Goal: Transaction & Acquisition: Download file/media

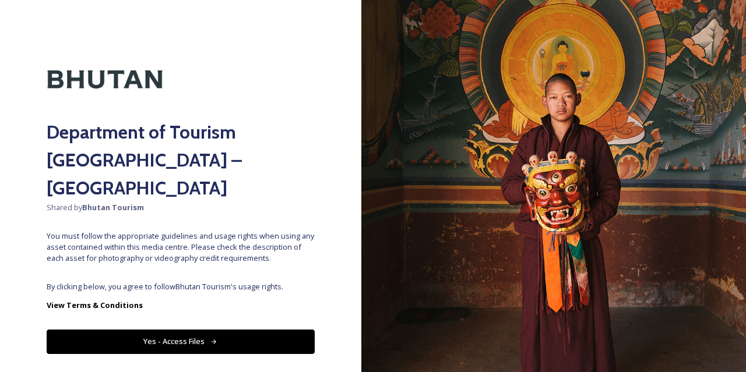
click at [250, 330] on button "Yes - Access Files" at bounding box center [181, 342] width 268 height 24
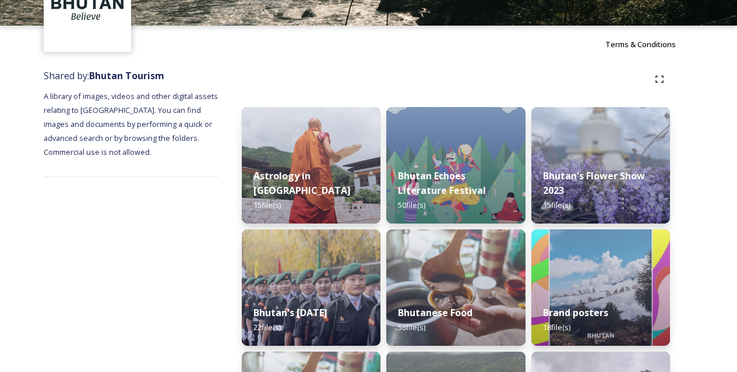
scroll to position [109, 0]
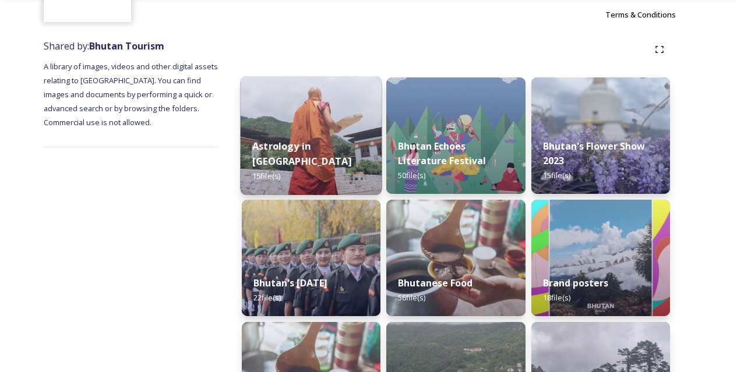
click at [329, 141] on img at bounding box center [312, 135] width 142 height 119
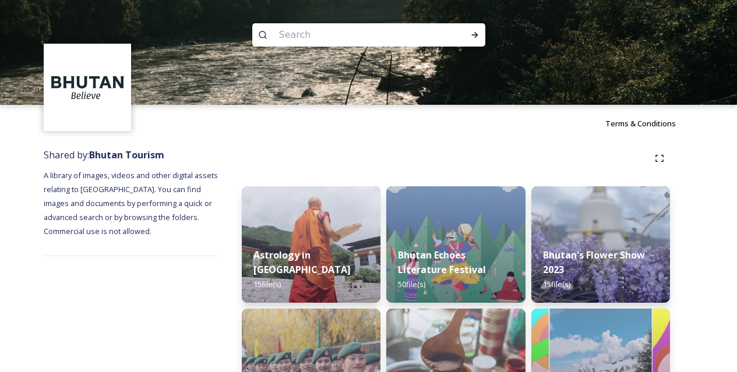
scroll to position [72, 0]
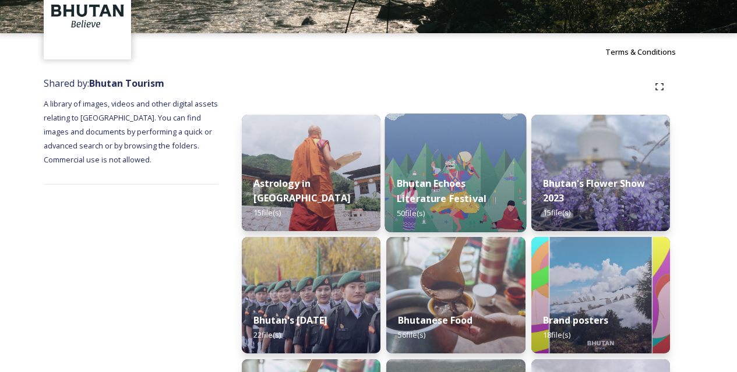
click at [491, 154] on img at bounding box center [456, 173] width 142 height 119
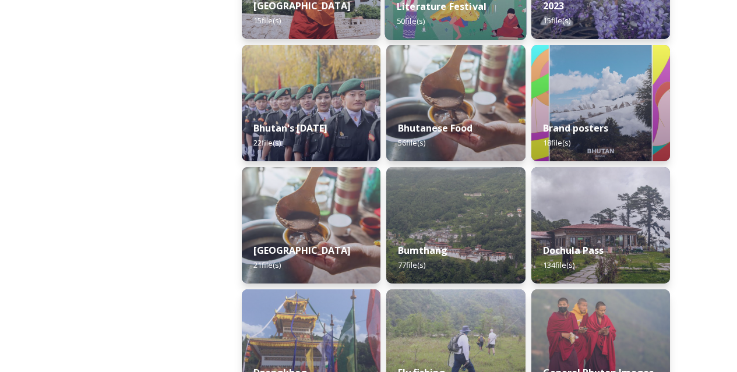
scroll to position [275, 0]
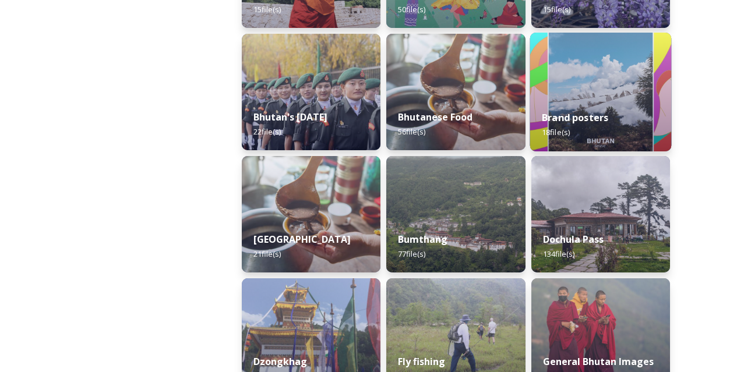
click at [586, 121] on strong "Brand posters" at bounding box center [575, 117] width 66 height 13
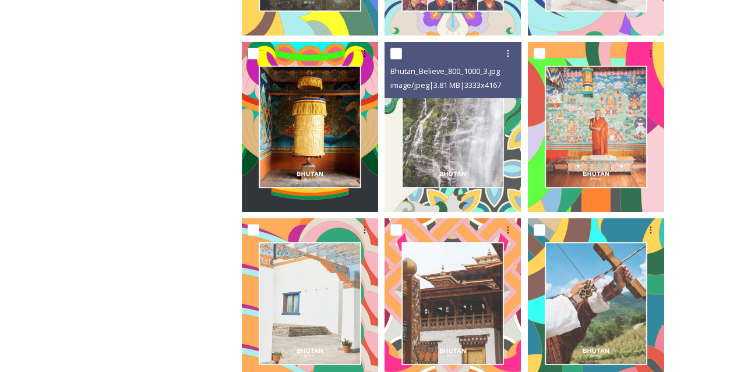
scroll to position [357, 0]
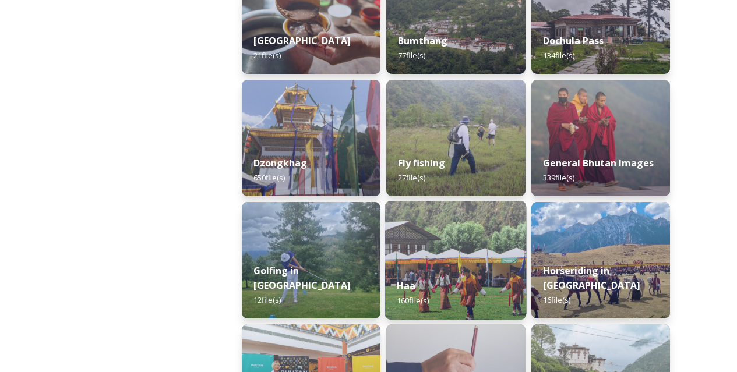
scroll to position [504, 0]
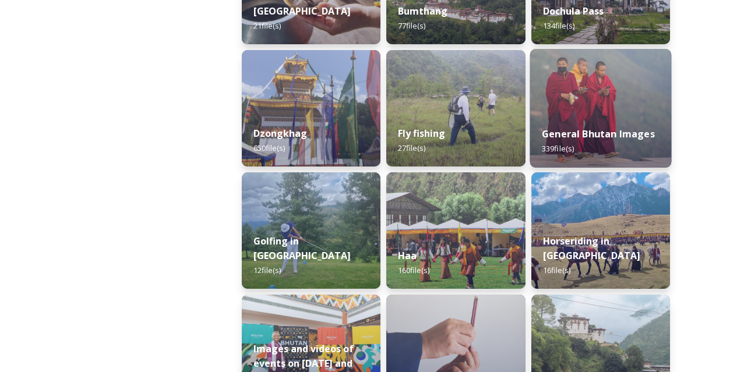
click at [593, 118] on div "General Bhutan Images 339 file(s)" at bounding box center [601, 141] width 142 height 53
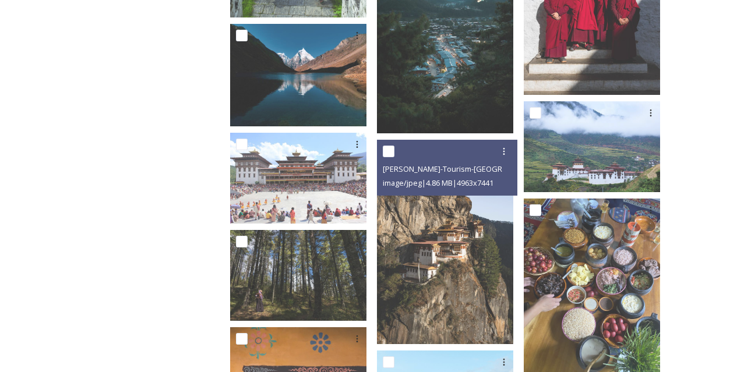
scroll to position [2228, 0]
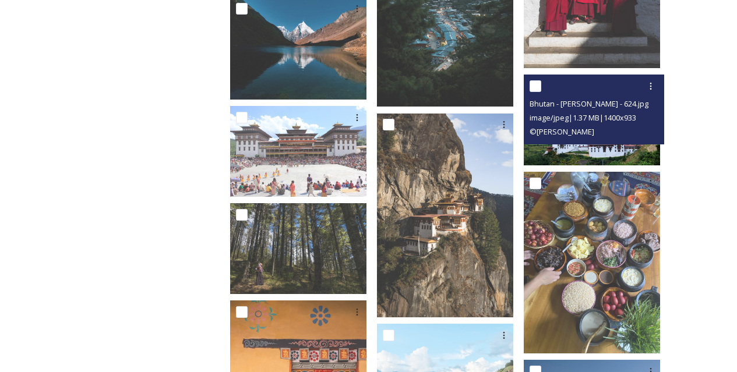
click at [596, 141] on img at bounding box center [592, 120] width 136 height 91
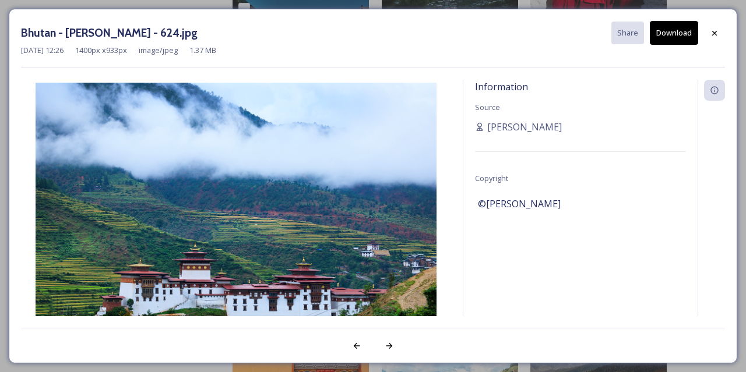
click at [680, 31] on button "Download" at bounding box center [674, 33] width 48 height 24
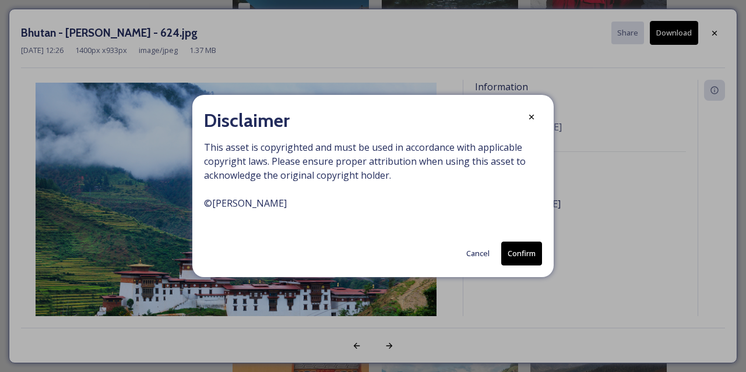
click at [526, 253] on button "Confirm" at bounding box center [521, 254] width 41 height 24
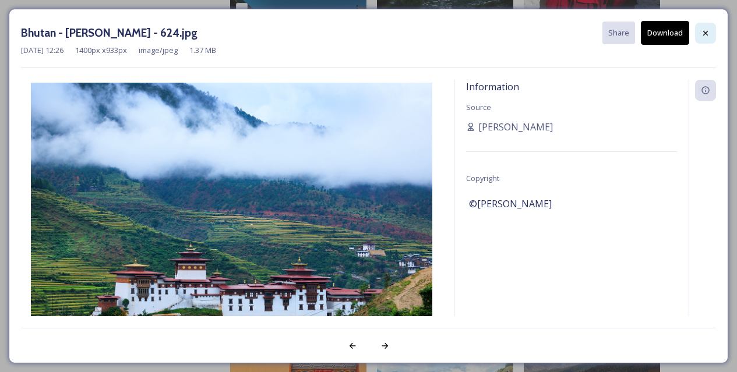
click at [708, 29] on icon at bounding box center [705, 33] width 9 height 9
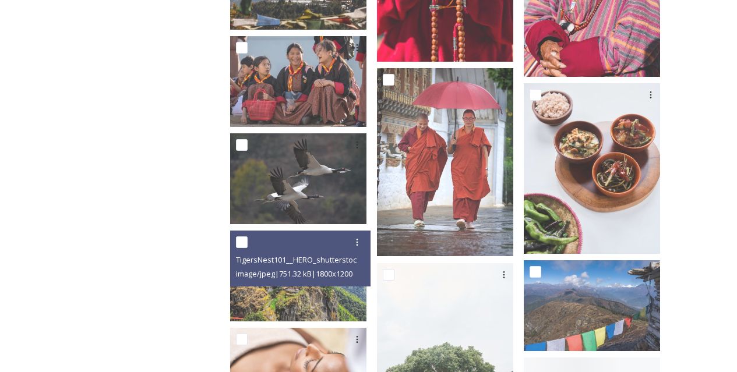
scroll to position [4996, 0]
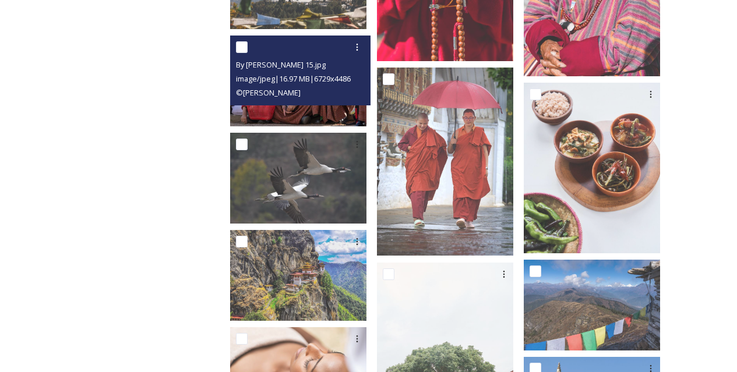
click at [357, 116] on img at bounding box center [298, 81] width 136 height 91
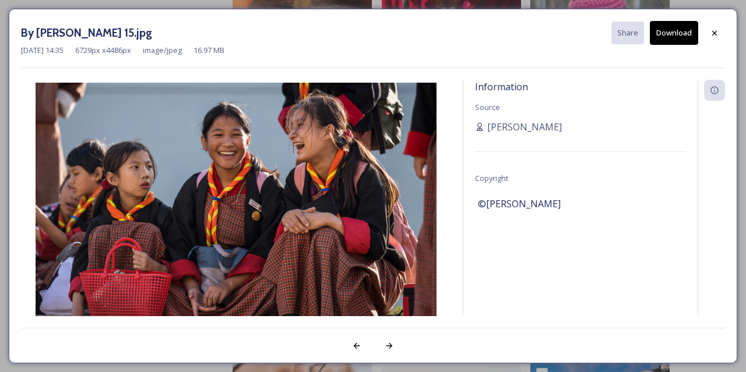
click at [672, 30] on button "Download" at bounding box center [674, 33] width 48 height 24
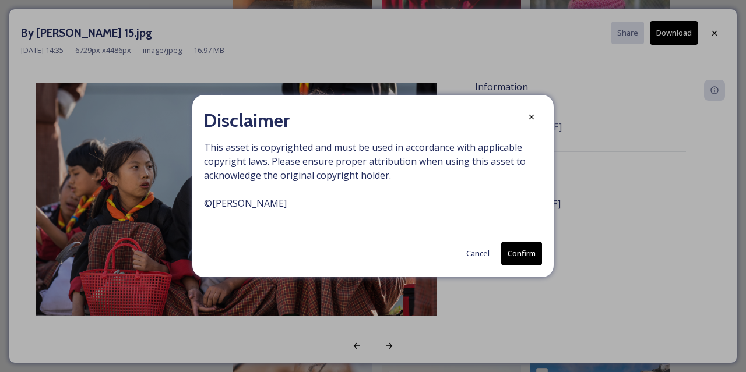
click at [517, 249] on button "Confirm" at bounding box center [521, 254] width 41 height 24
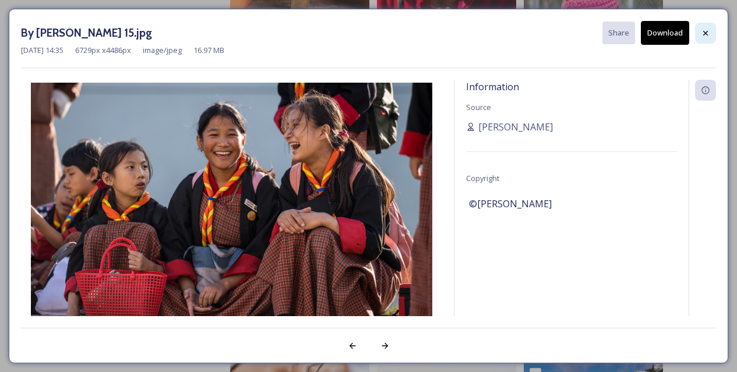
click at [710, 34] on div at bounding box center [705, 33] width 21 height 21
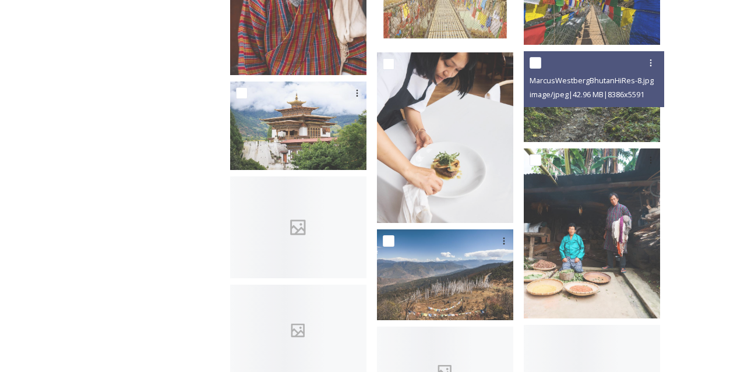
scroll to position [8463, 0]
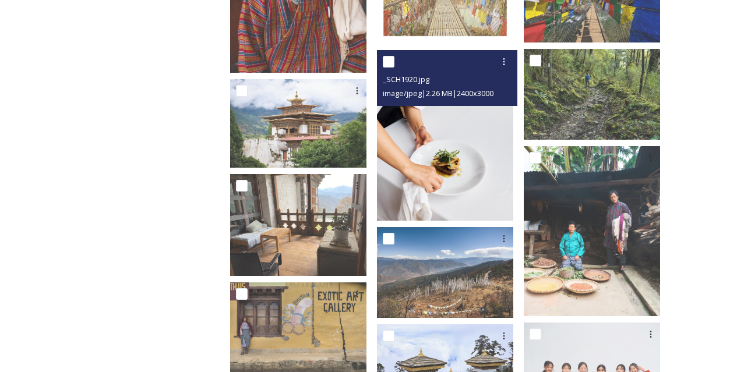
click at [492, 117] on img at bounding box center [445, 135] width 136 height 171
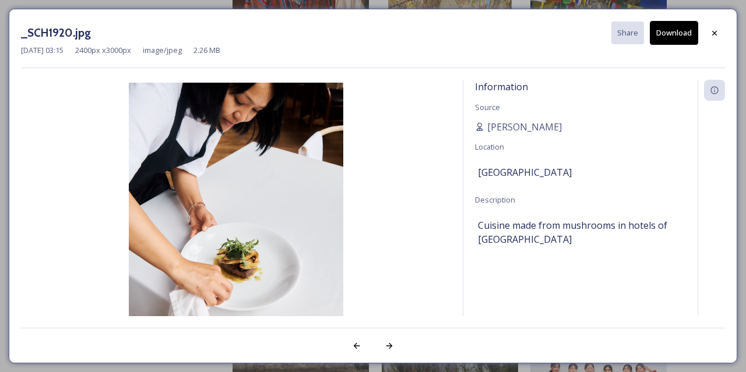
click at [676, 28] on button "Download" at bounding box center [674, 33] width 48 height 24
click at [713, 34] on icon at bounding box center [714, 32] width 5 height 5
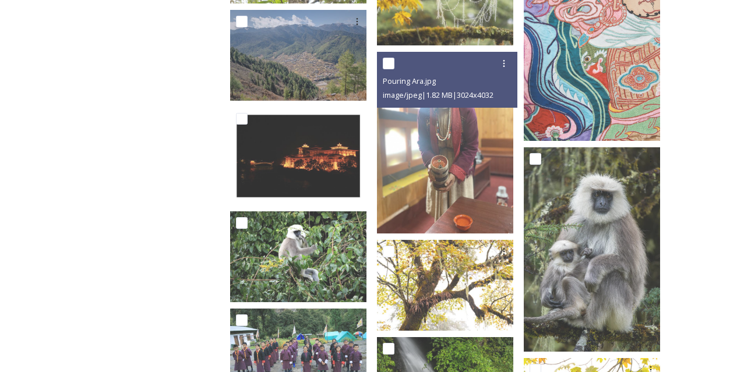
scroll to position [14853, 0]
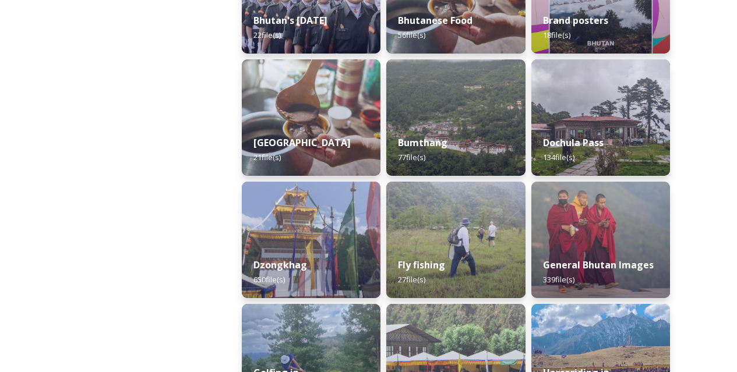
scroll to position [390, 0]
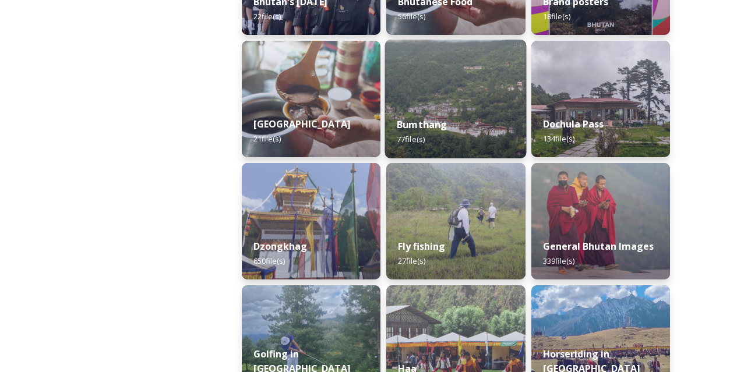
click at [482, 119] on div "Bumthang 77 file(s)" at bounding box center [456, 131] width 142 height 53
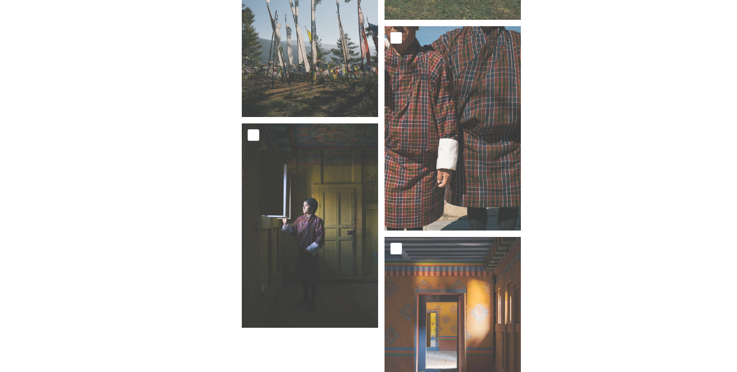
scroll to position [4261, 0]
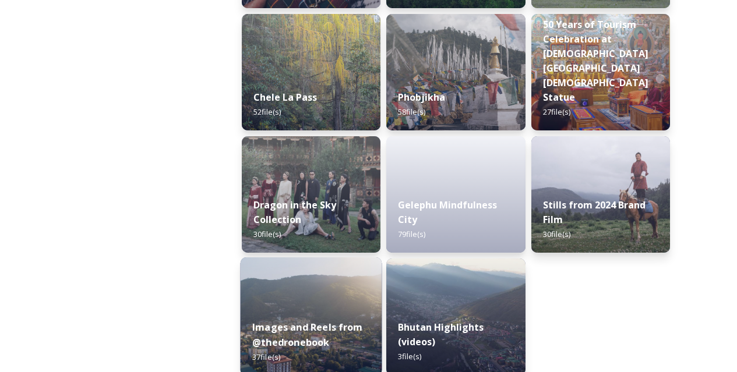
scroll to position [2023, 0]
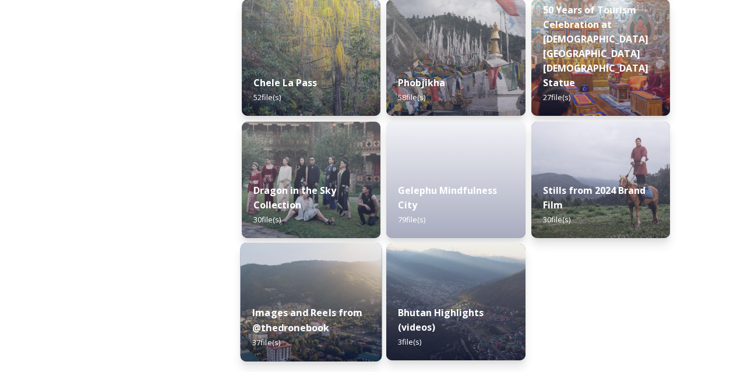
click at [356, 289] on img at bounding box center [312, 302] width 142 height 119
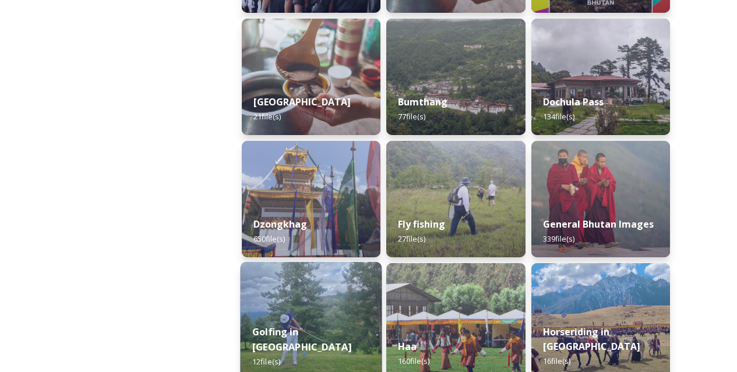
scroll to position [468, 0]
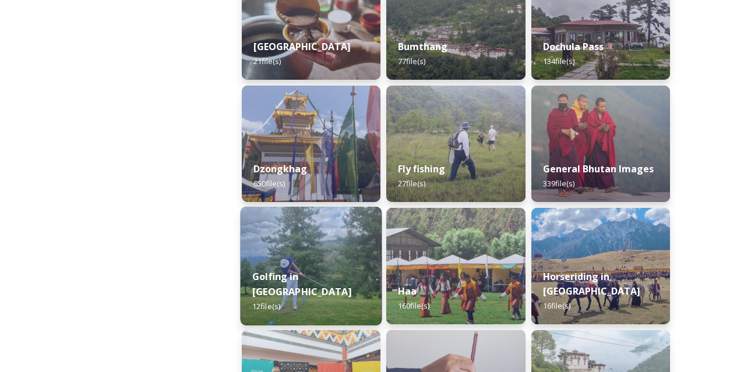
click at [344, 245] on img at bounding box center [312, 266] width 142 height 119
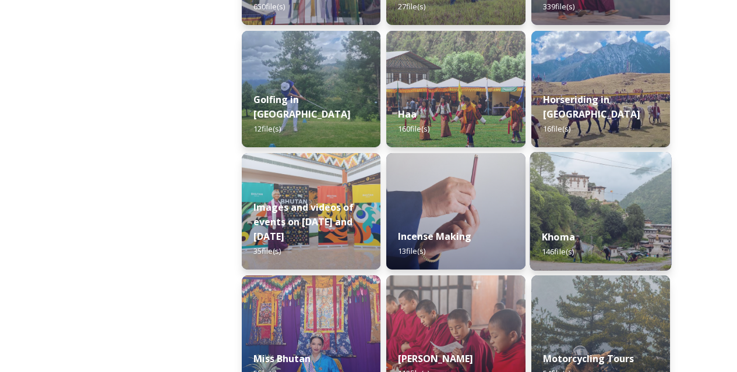
scroll to position [645, 0]
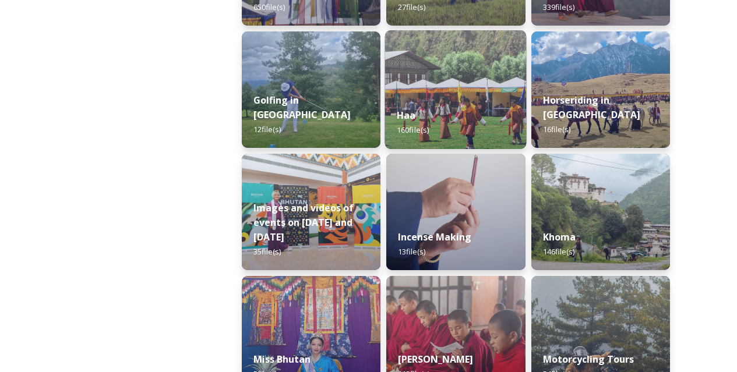
click at [492, 92] on img at bounding box center [456, 89] width 142 height 119
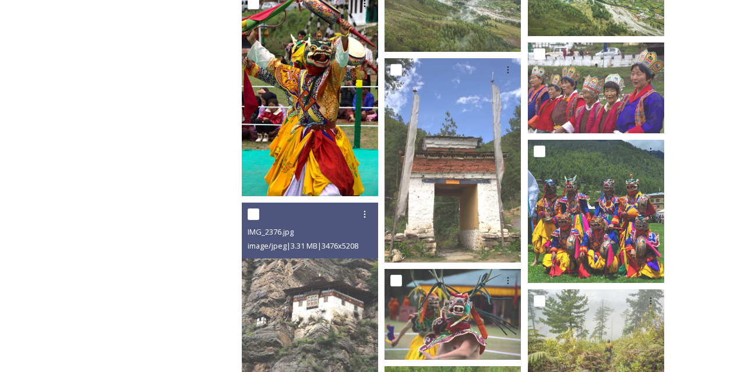
scroll to position [564, 0]
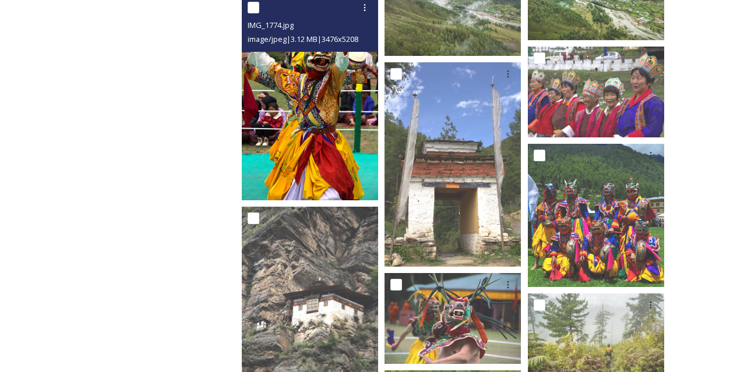
click at [353, 142] on img at bounding box center [310, 98] width 136 height 205
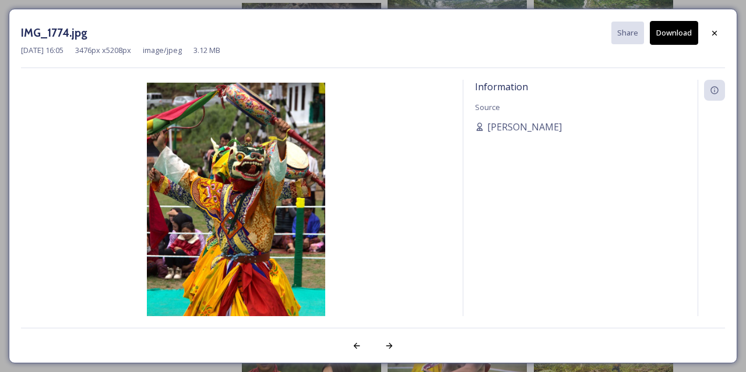
click at [684, 31] on button "Download" at bounding box center [674, 33] width 48 height 24
click at [716, 31] on icon at bounding box center [714, 32] width 5 height 5
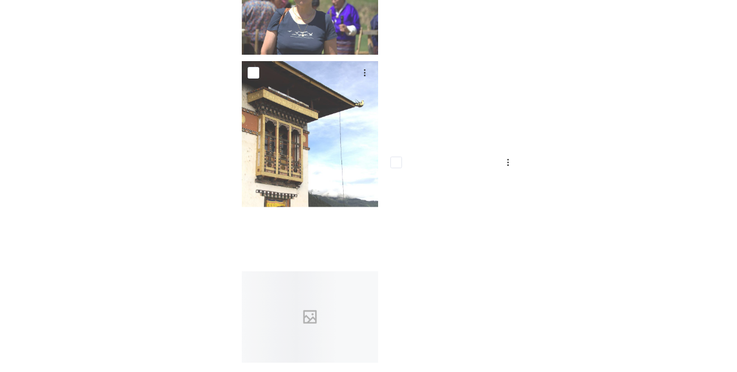
scroll to position [6763, 0]
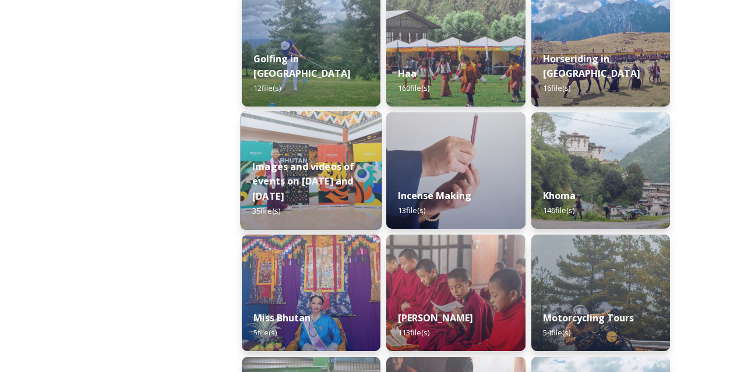
scroll to position [689, 0]
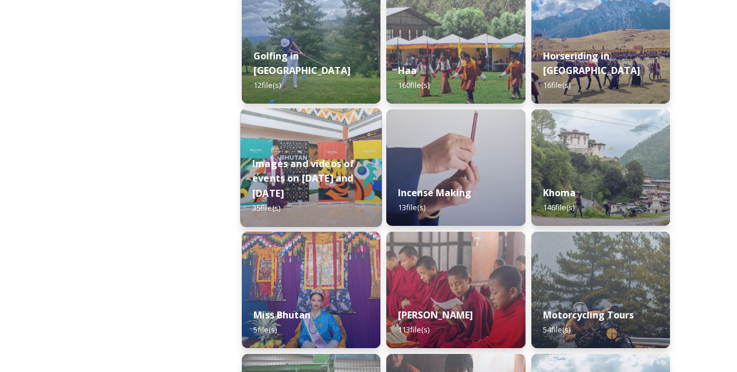
click at [353, 184] on div "Images and videos of events on [DATE] and [DATE] 35 file(s)" at bounding box center [312, 186] width 142 height 83
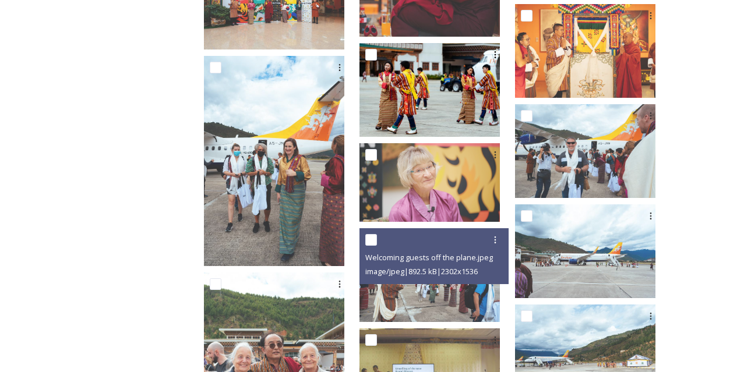
scroll to position [1060, 0]
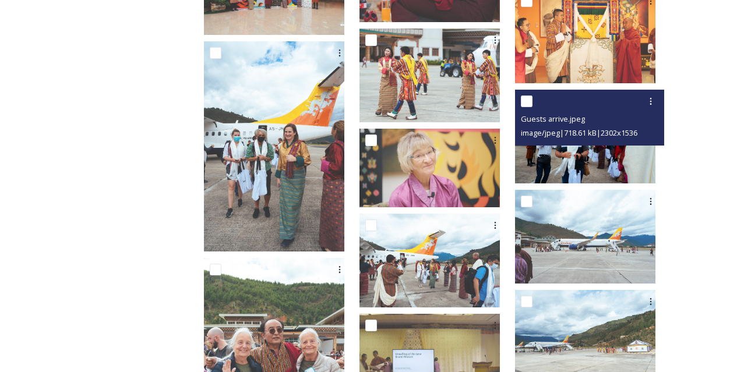
click at [606, 161] on img at bounding box center [585, 137] width 140 height 94
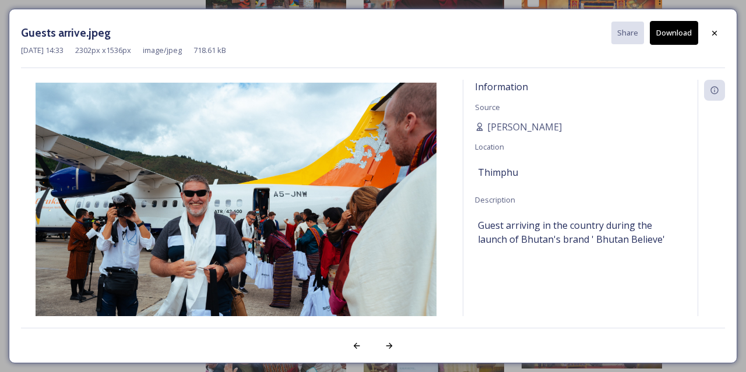
click at [677, 31] on button "Download" at bounding box center [674, 33] width 48 height 24
click at [715, 33] on icon at bounding box center [714, 32] width 5 height 5
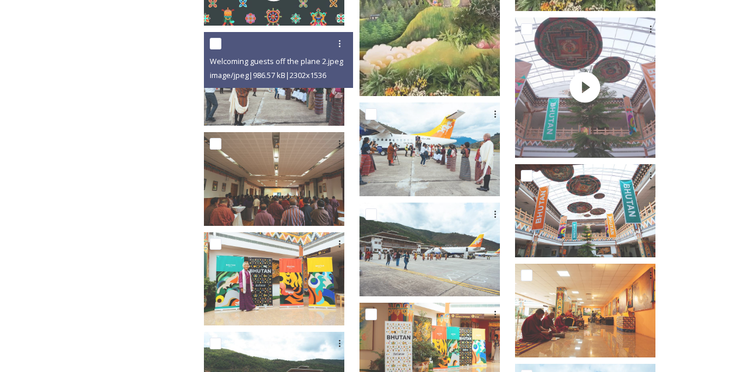
scroll to position [465, 0]
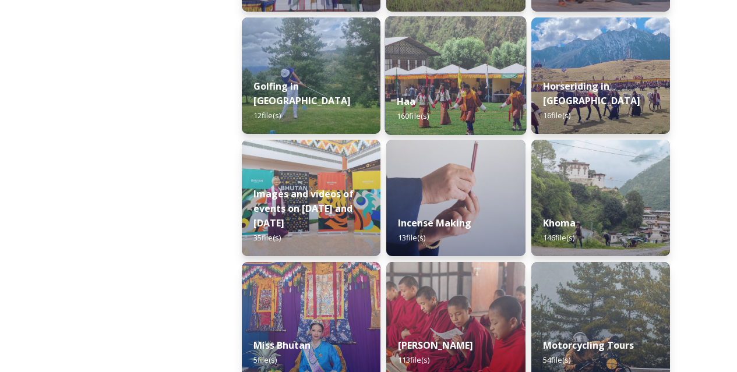
scroll to position [660, 0]
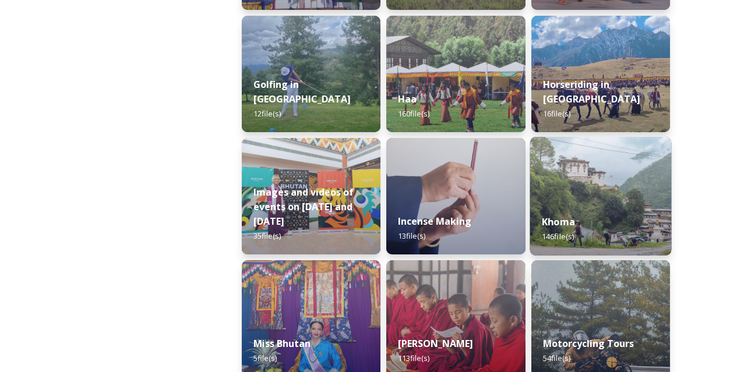
click at [585, 189] on img at bounding box center [601, 196] width 142 height 119
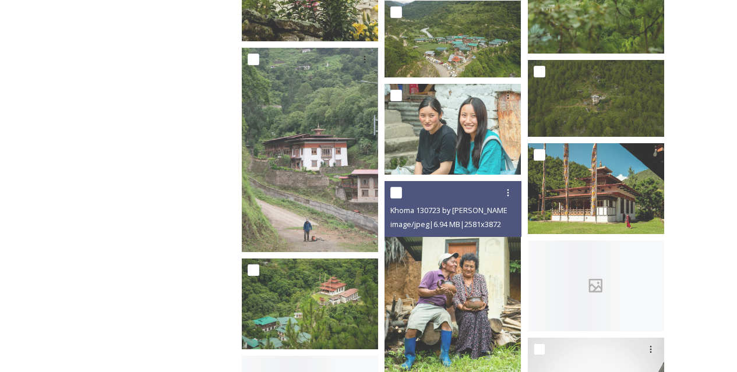
scroll to position [1300, 0]
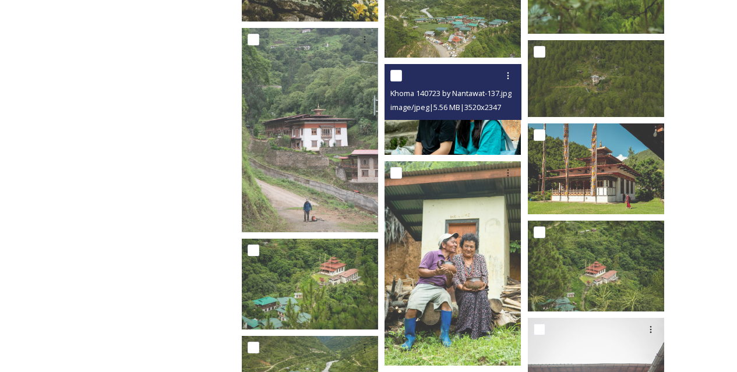
click at [476, 133] on img at bounding box center [453, 109] width 136 height 91
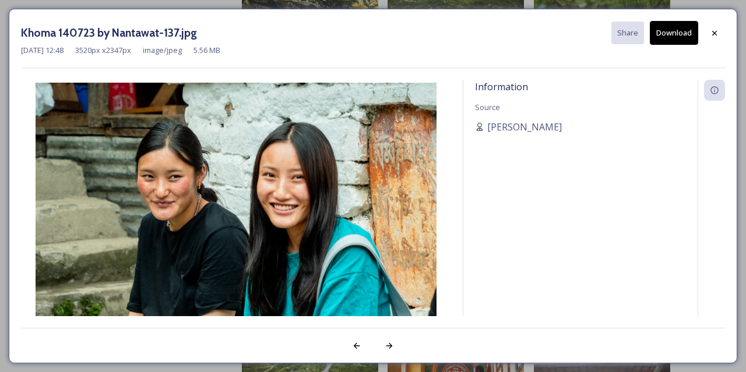
click at [680, 34] on button "Download" at bounding box center [674, 33] width 48 height 24
click at [709, 27] on div at bounding box center [714, 33] width 21 height 21
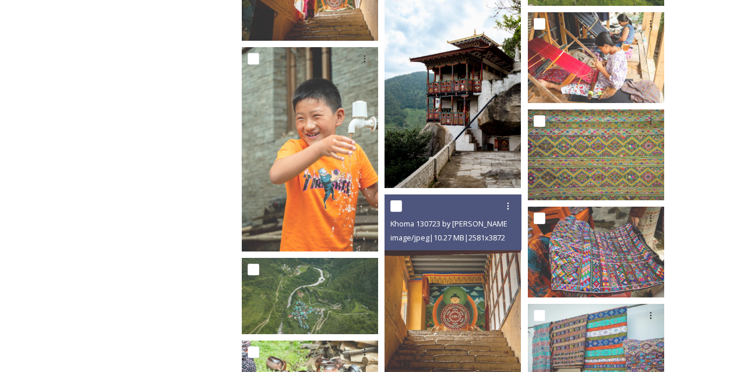
scroll to position [2614, 0]
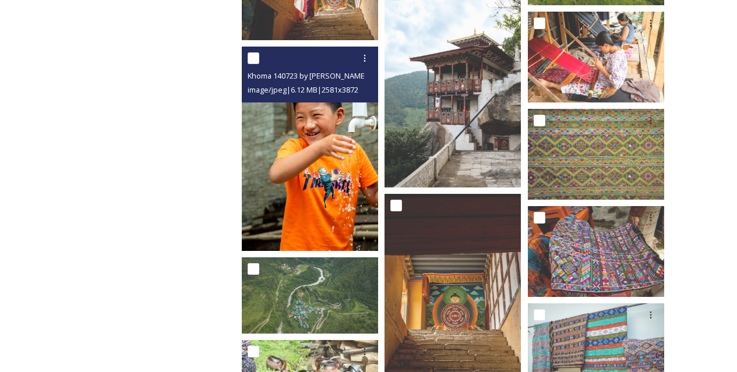
click at [312, 226] on img at bounding box center [310, 149] width 136 height 205
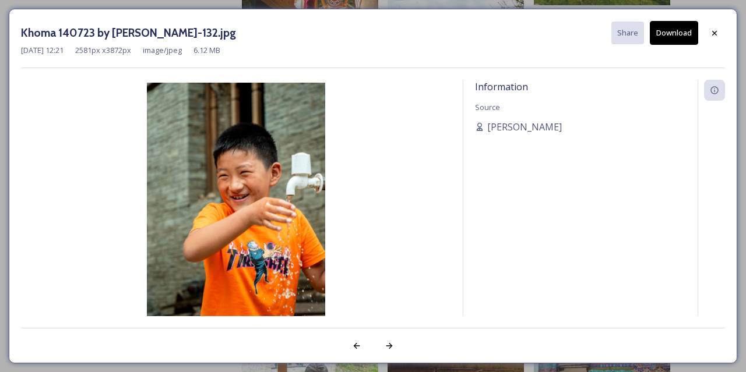
click at [676, 33] on button "Download" at bounding box center [674, 33] width 48 height 24
click at [715, 31] on icon at bounding box center [714, 32] width 5 height 5
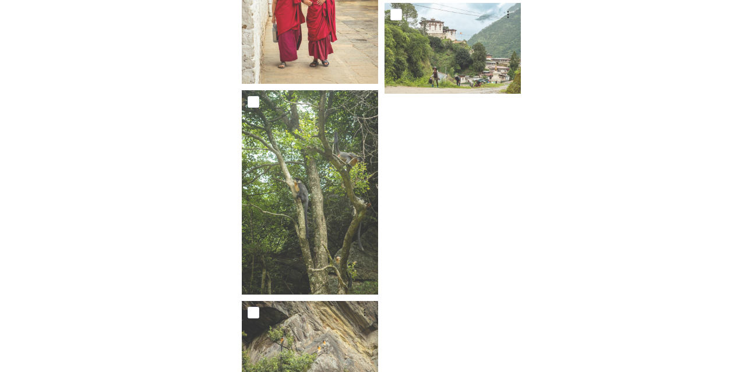
scroll to position [7108, 0]
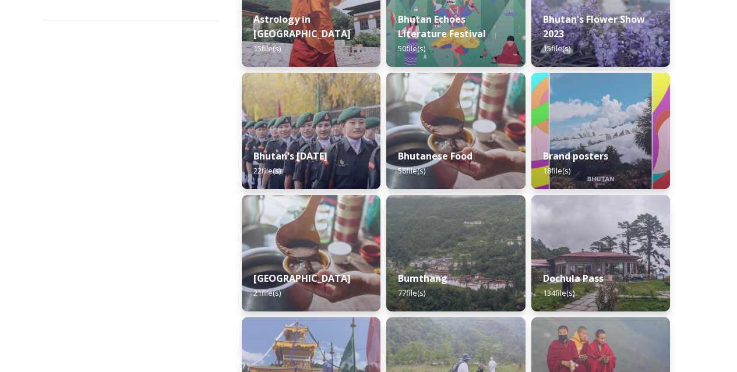
scroll to position [237, 0]
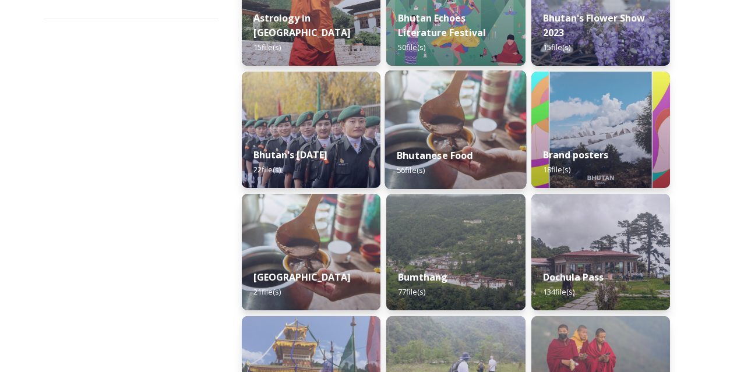
click at [462, 147] on div "Bhutanese Food 56 file(s)" at bounding box center [456, 162] width 142 height 53
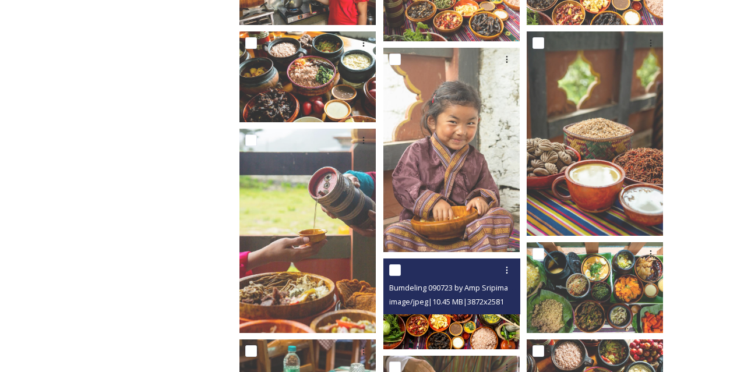
scroll to position [511, 0]
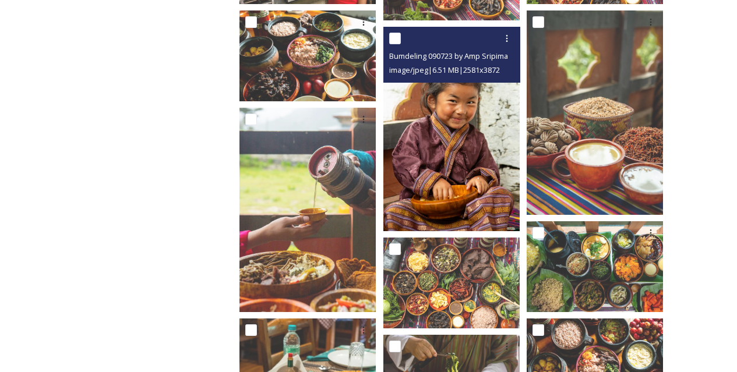
click at [485, 185] on img at bounding box center [451, 129] width 136 height 205
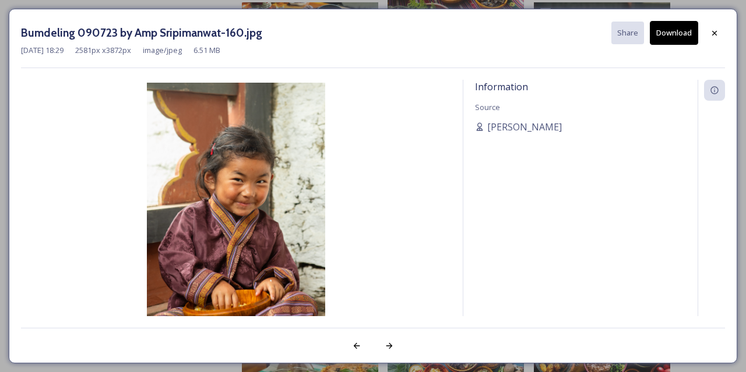
click at [685, 31] on button "Download" at bounding box center [674, 33] width 48 height 24
click at [713, 31] on icon at bounding box center [714, 32] width 5 height 5
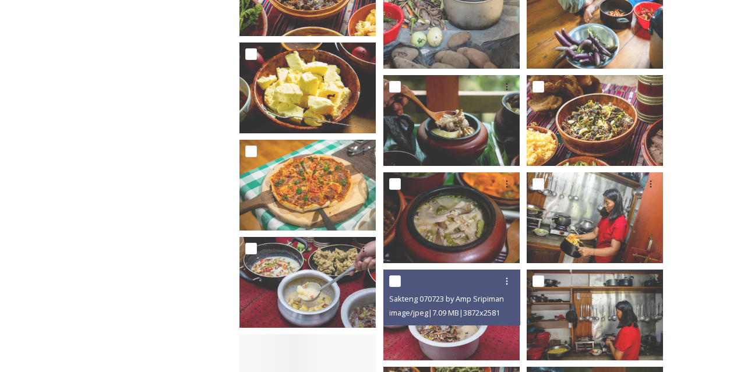
scroll to position [1891, 0]
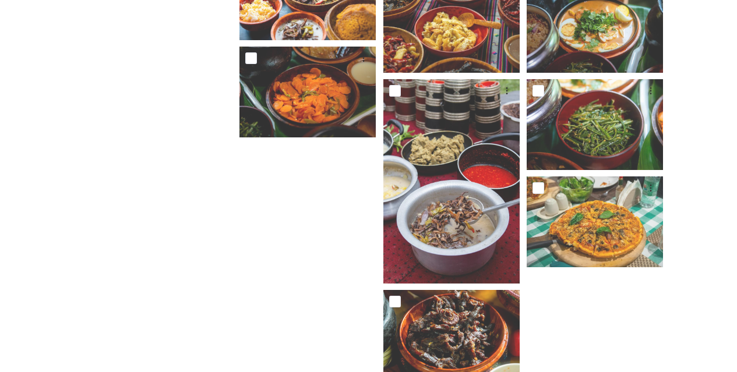
scroll to position [2272, 0]
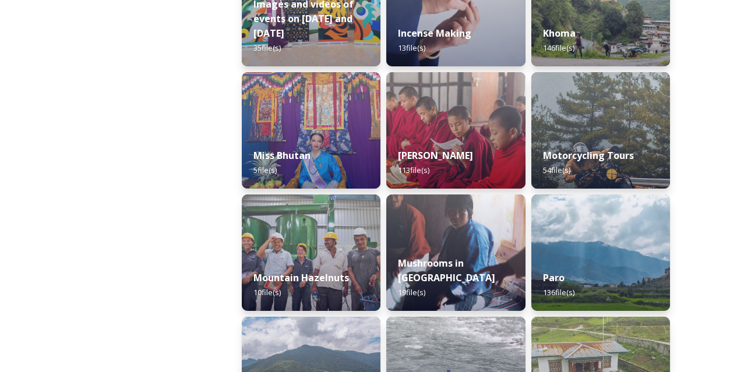
scroll to position [932, 0]
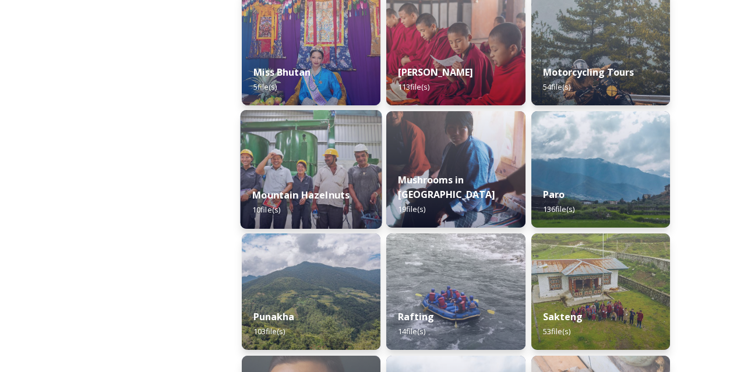
click at [365, 172] on img at bounding box center [312, 169] width 142 height 119
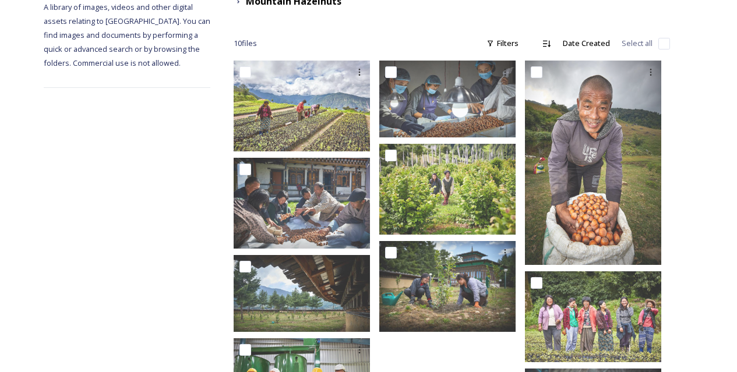
scroll to position [165, 0]
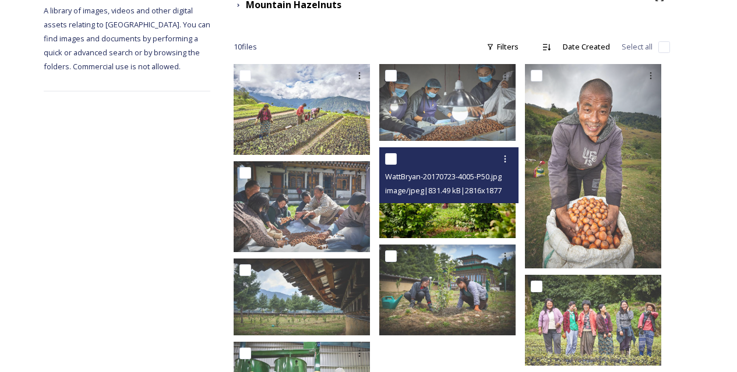
click at [463, 191] on div "WattBryan-20170723-4005-P50.jpg image/jpeg | 831.49 kB | 2816 x 1877" at bounding box center [448, 175] width 139 height 56
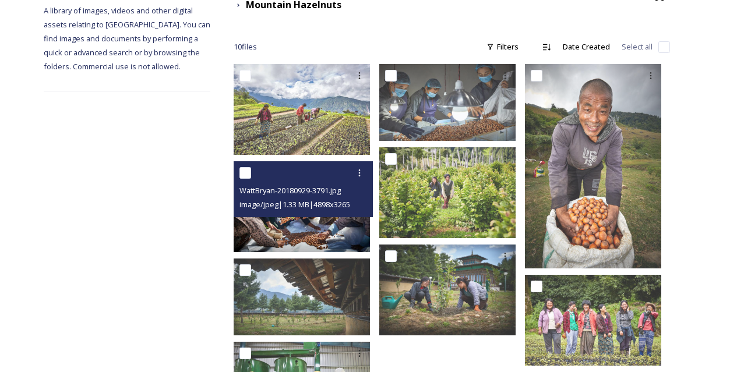
click at [358, 210] on img at bounding box center [302, 206] width 136 height 91
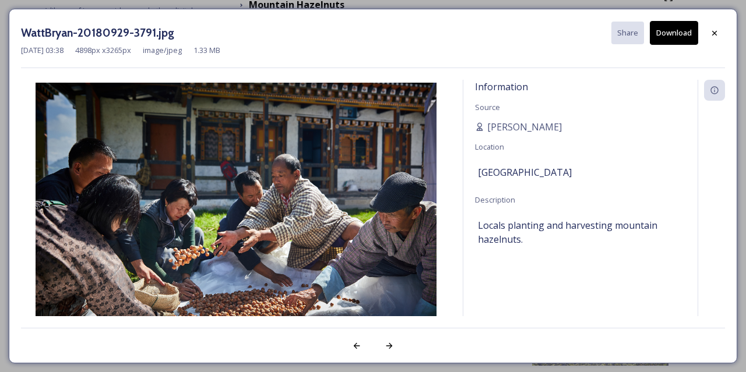
click at [684, 31] on button "Download" at bounding box center [674, 33] width 48 height 24
click at [715, 39] on div at bounding box center [714, 33] width 21 height 21
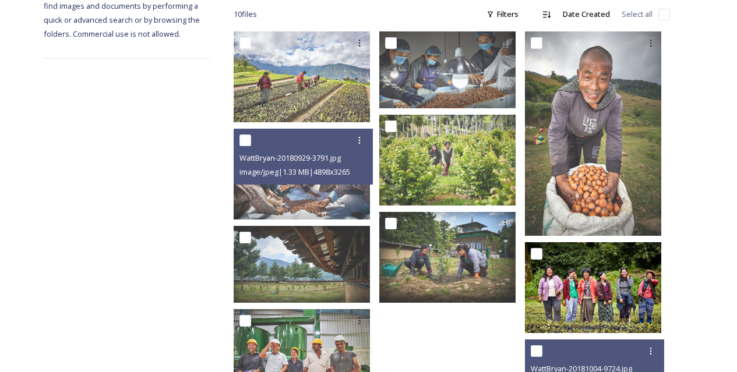
scroll to position [198, 0]
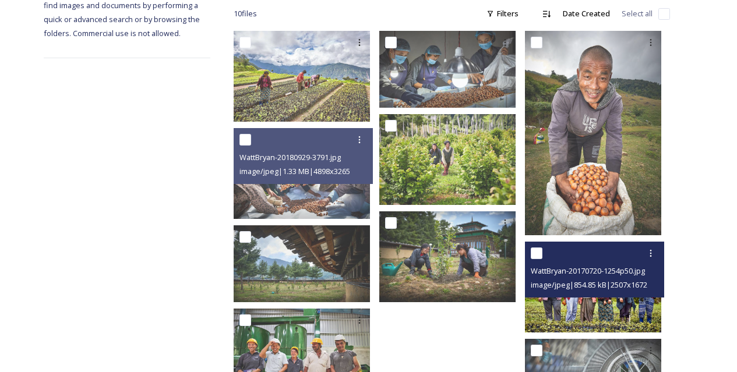
click at [576, 303] on img at bounding box center [593, 287] width 136 height 91
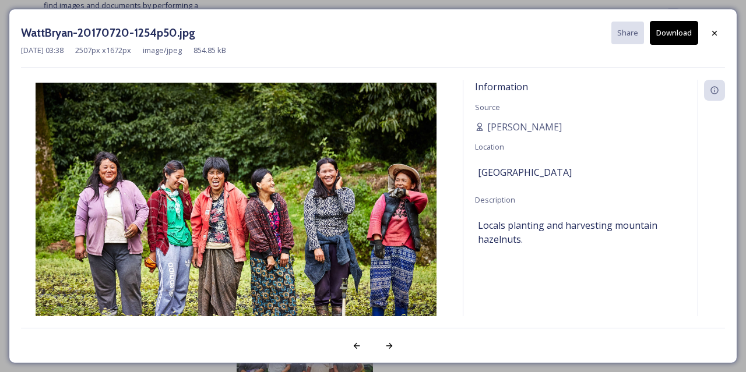
click at [689, 30] on button "Download" at bounding box center [674, 33] width 48 height 24
click at [714, 31] on icon at bounding box center [714, 32] width 5 height 5
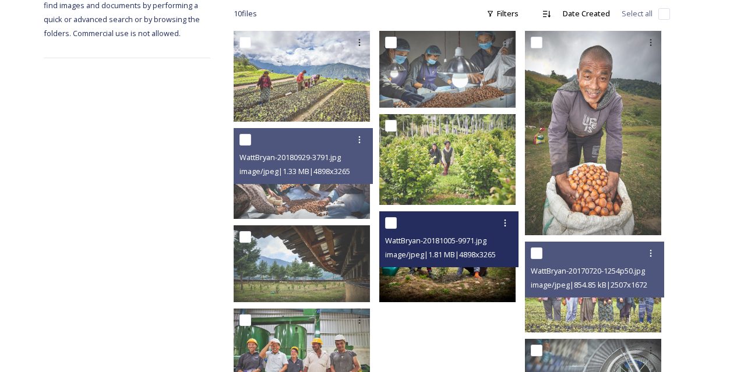
scroll to position [259, 0]
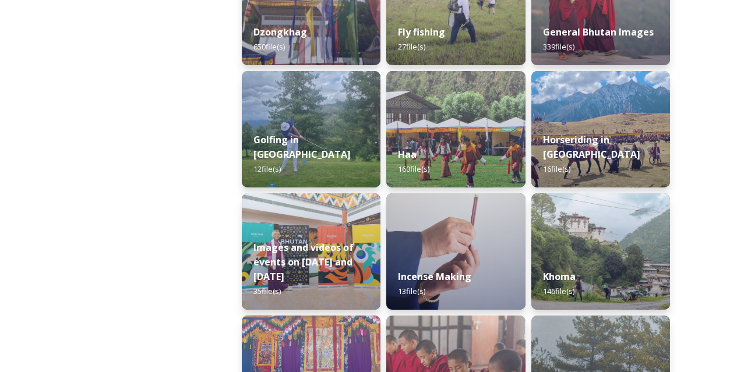
scroll to position [613, 0]
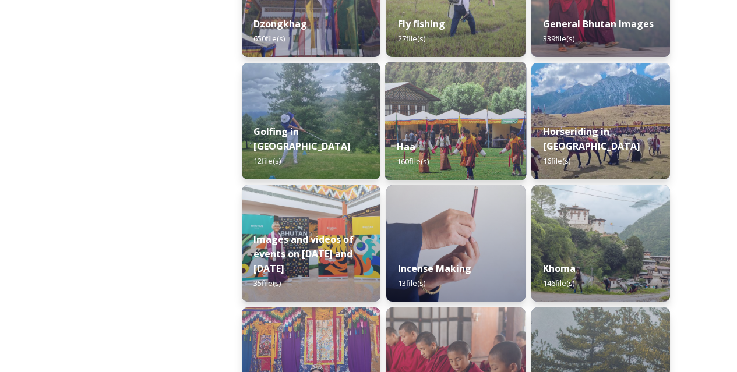
click at [480, 147] on div "Haa 160 file(s)" at bounding box center [456, 154] width 142 height 53
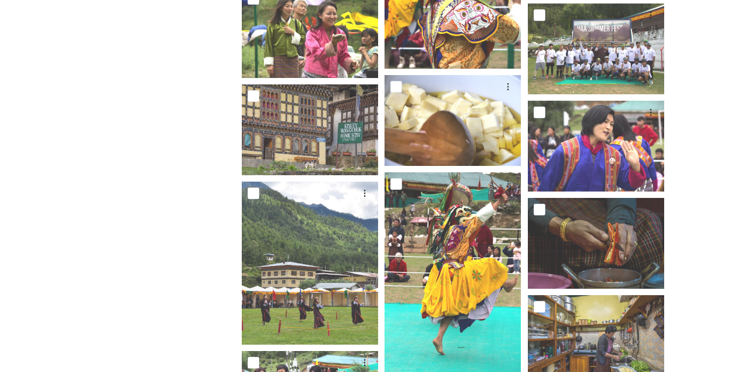
scroll to position [2787, 0]
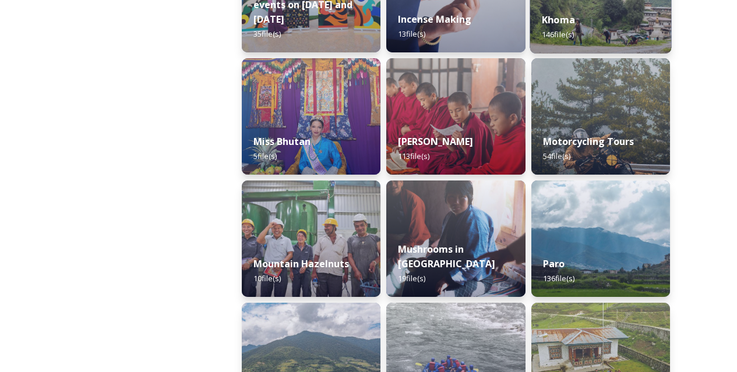
scroll to position [863, 0]
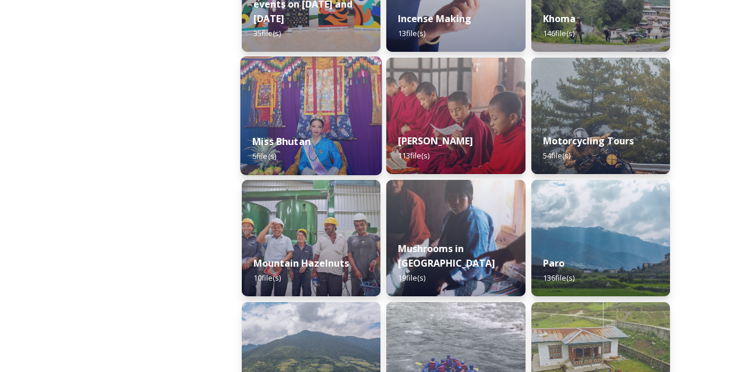
click at [347, 135] on div "Miss Bhutan 5 file(s)" at bounding box center [312, 148] width 142 height 53
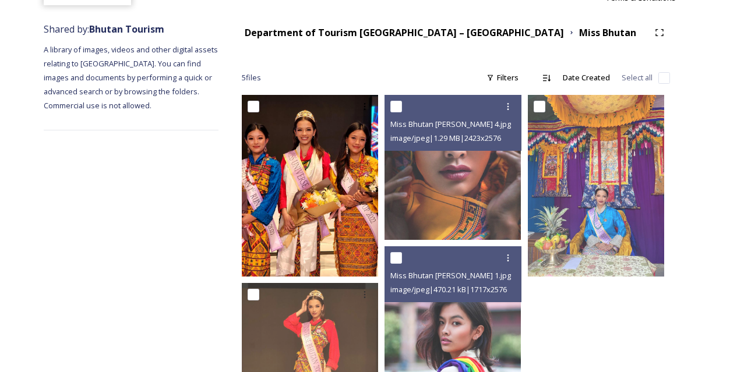
scroll to position [125, 0]
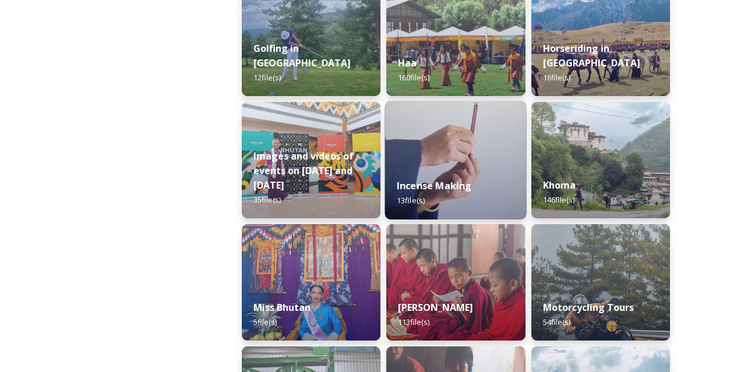
scroll to position [698, 0]
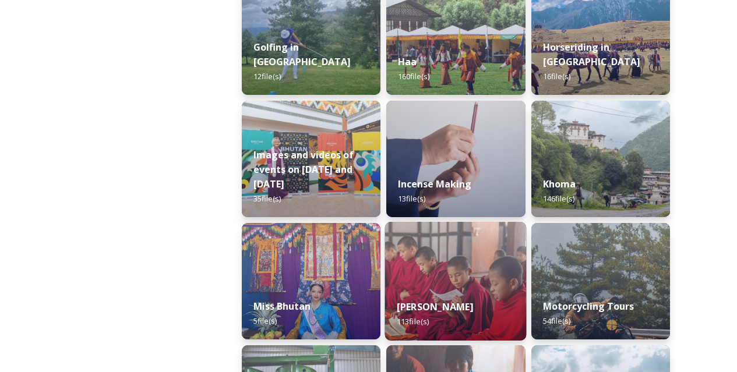
click at [459, 291] on div "[PERSON_NAME] 113 file(s)" at bounding box center [456, 314] width 142 height 53
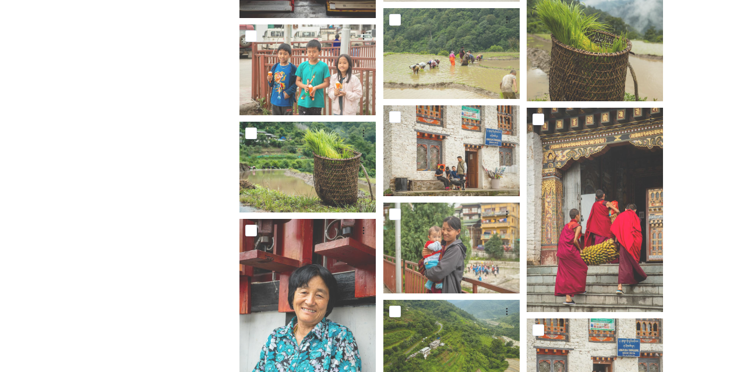
scroll to position [429, 0]
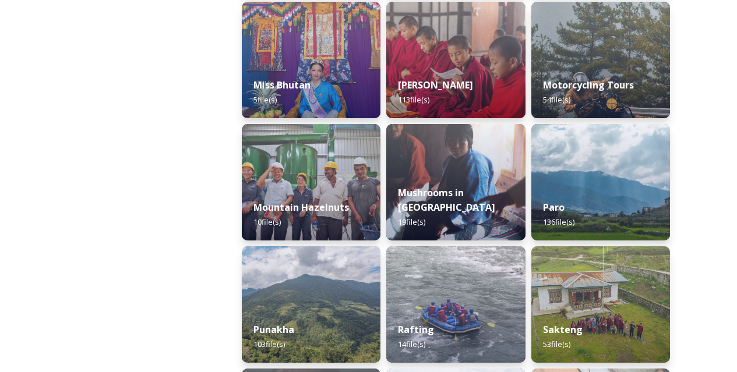
scroll to position [920, 0]
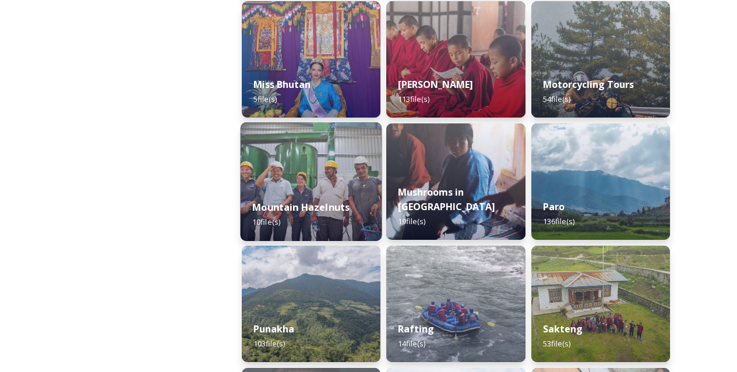
click at [343, 193] on div "Mountain Hazelnuts 10 file(s)" at bounding box center [312, 214] width 142 height 53
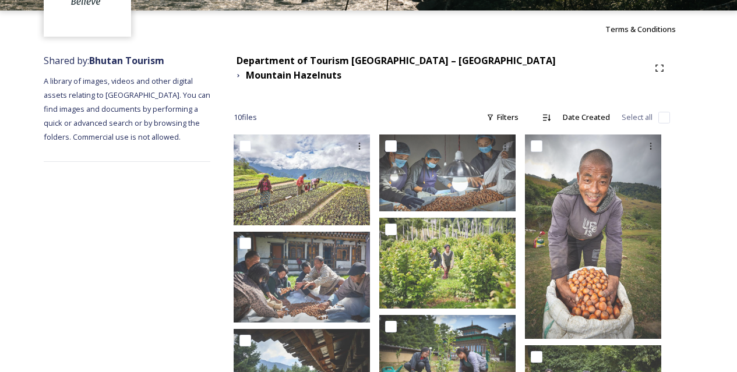
scroll to position [83, 0]
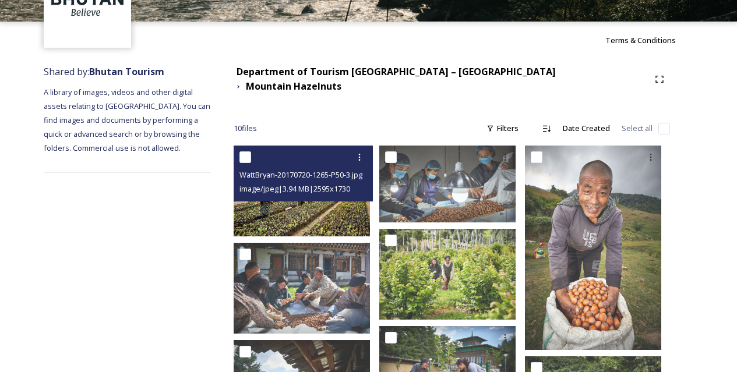
click at [338, 210] on img at bounding box center [302, 191] width 136 height 91
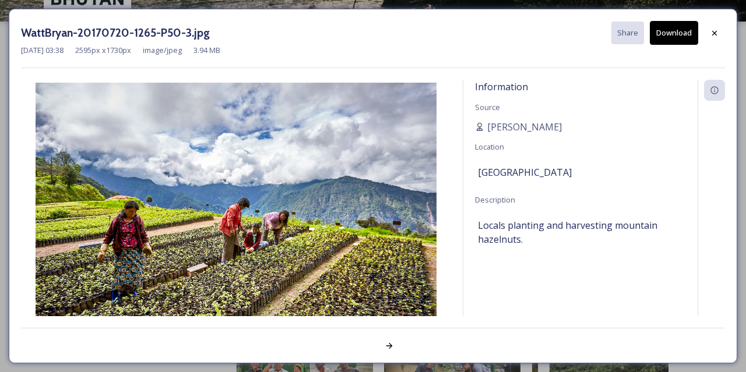
click at [678, 31] on button "Download" at bounding box center [674, 33] width 48 height 24
click at [714, 33] on icon at bounding box center [714, 32] width 5 height 5
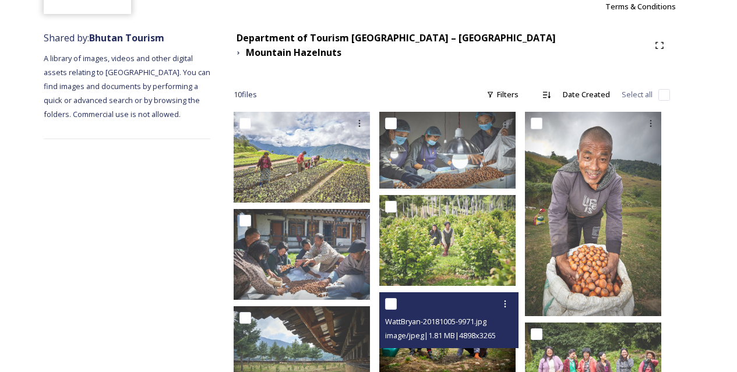
scroll to position [115, 0]
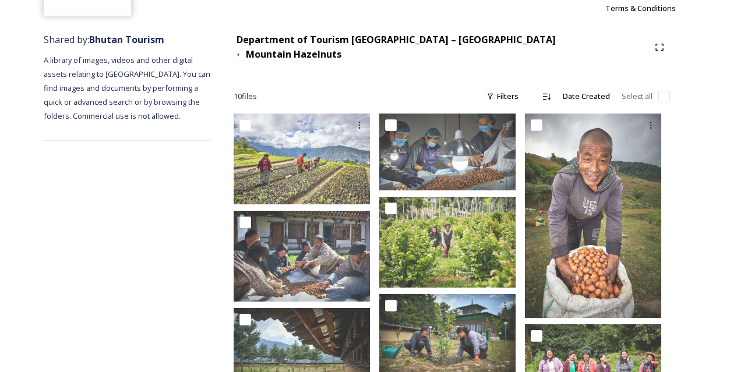
click at [367, 85] on div "10 file s Filters Date Created Select all" at bounding box center [452, 96] width 437 height 23
